Goal: Find specific page/section: Find specific page/section

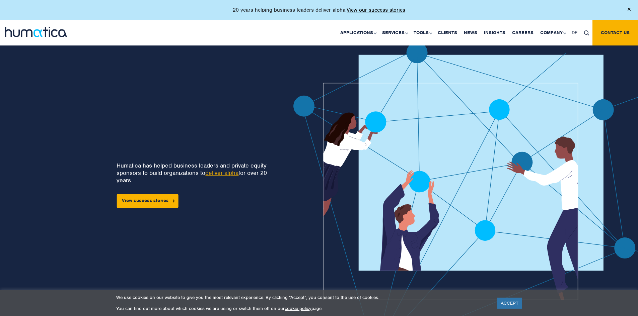
click at [629, 8] on img at bounding box center [628, 9] width 3 height 3
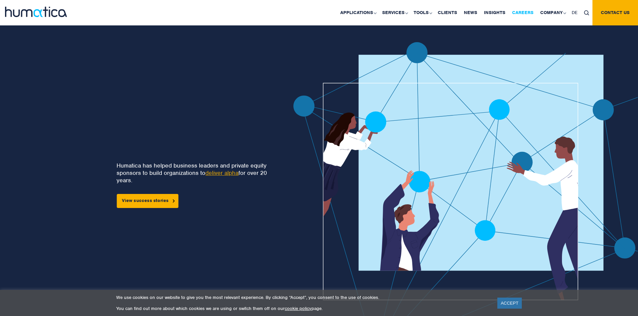
click at [520, 12] on link "Careers" at bounding box center [522, 12] width 28 height 25
